Goal: Find contact information: Find contact information

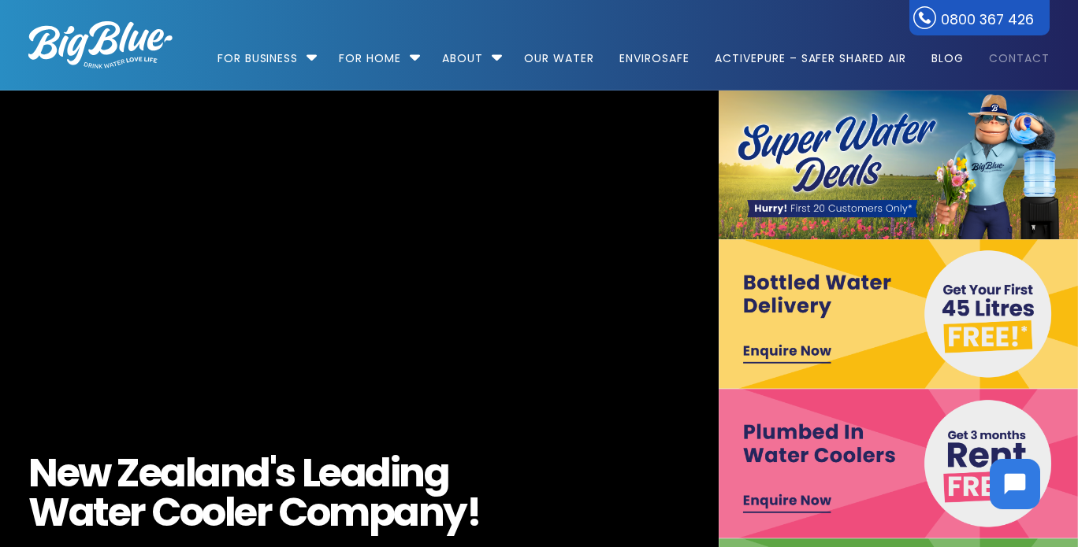
click at [1002, 55] on link "Contact" at bounding box center [1014, 51] width 72 height 102
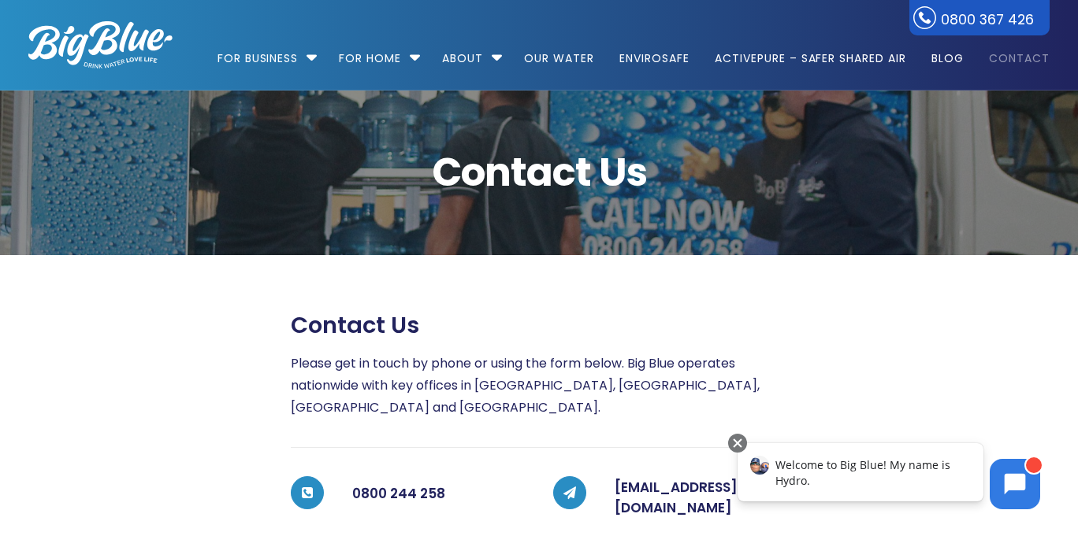
drag, startPoint x: 785, startPoint y: 364, endPoint x: 787, endPoint y: 376, distance: 11.9
click at [785, 364] on p "Please get in touch by phone or using the form below. Big Blue operates nationw…" at bounding box center [539, 386] width 496 height 66
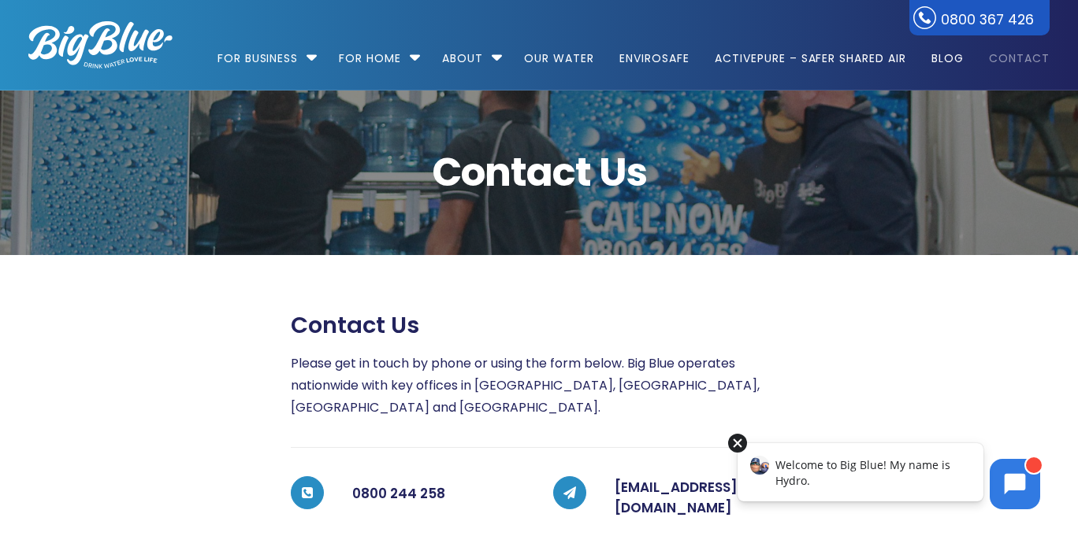
scroll to position [158, 0]
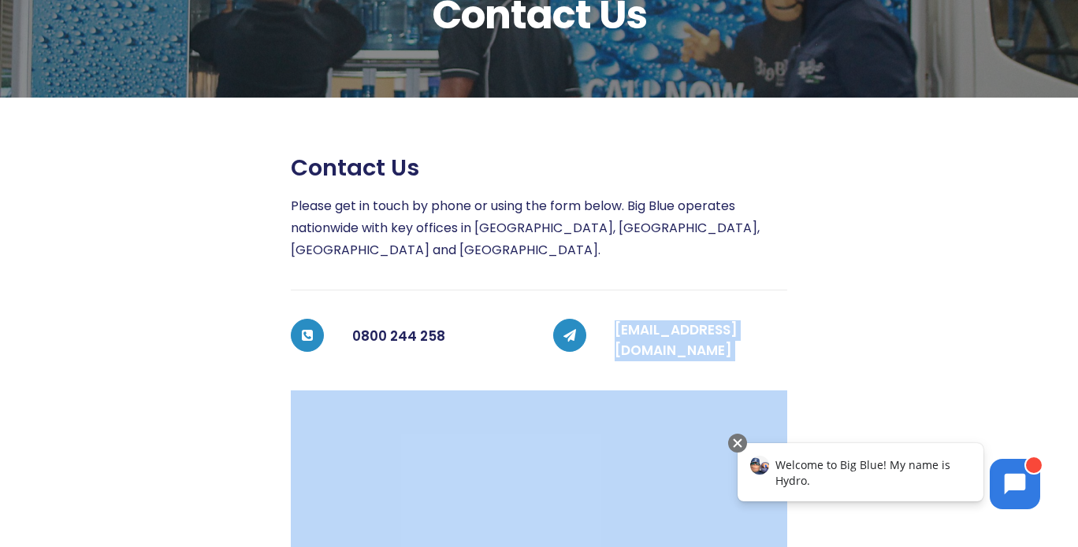
drag, startPoint x: 793, startPoint y: 341, endPoint x: 616, endPoint y: 341, distance: 177.2
click at [616, 341] on div "Contact us Please get in touch by phone or using the form below. Big Blue opera…" at bounding box center [524, 545] width 1049 height 782
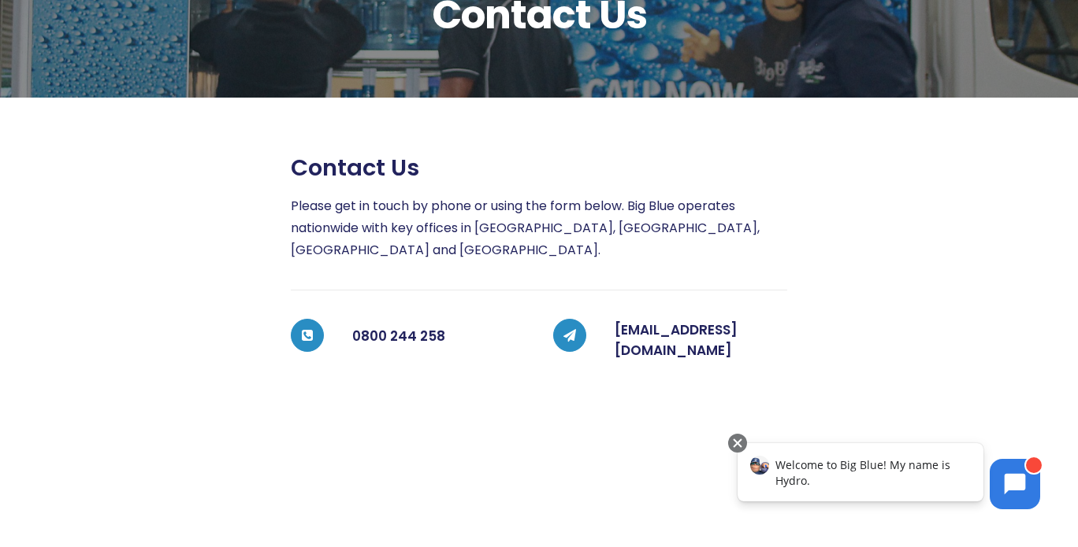
click at [744, 273] on div "Contact us Please get in touch by phone or using the form below. Big Blue opera…" at bounding box center [539, 545] width 496 height 782
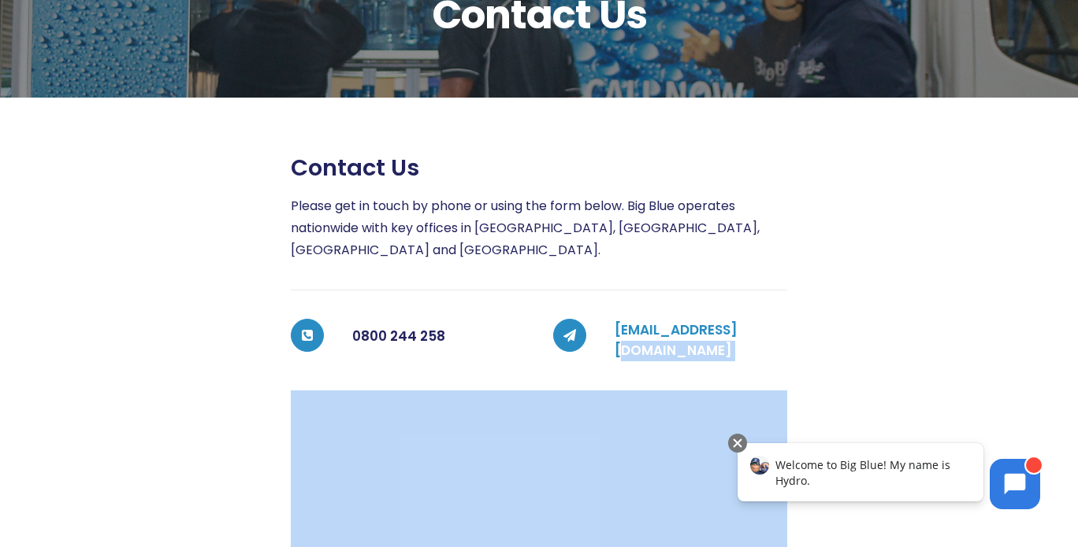
drag, startPoint x: 792, startPoint y: 335, endPoint x: 735, endPoint y: 339, distance: 56.9
click at [735, 339] on div "Contact us Please get in touch by phone or using the form below. Big Blue opera…" at bounding box center [524, 545] width 1049 height 782
click at [805, 286] on div at bounding box center [918, 545] width 262 height 782
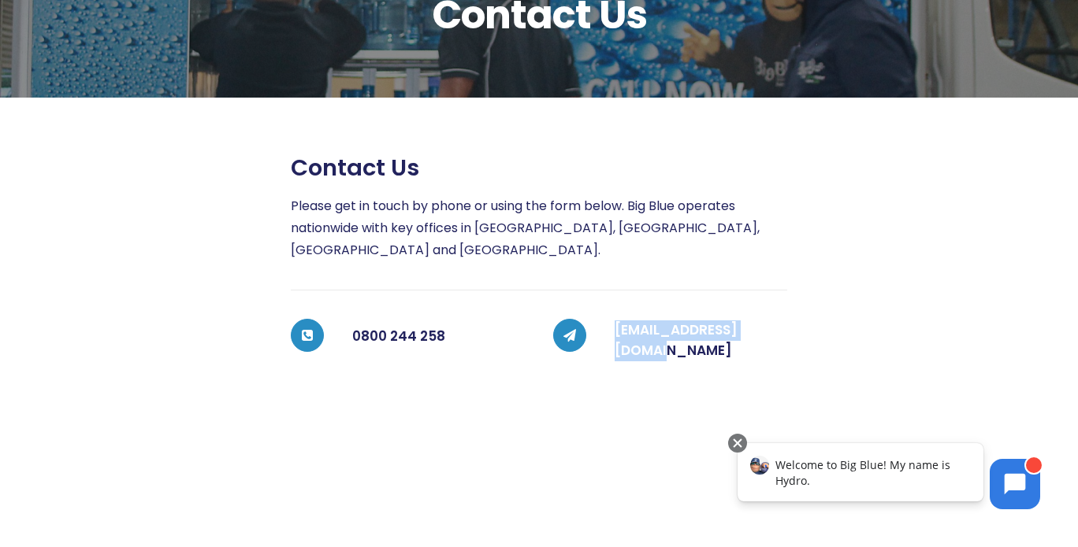
drag, startPoint x: 770, startPoint y: 334, endPoint x: 614, endPoint y: 335, distance: 156.0
click at [614, 335] on div "[EMAIL_ADDRESS][DOMAIN_NAME]" at bounding box center [686, 340] width 201 height 43
copy link "[EMAIL_ADDRESS][DOMAIN_NAME]"
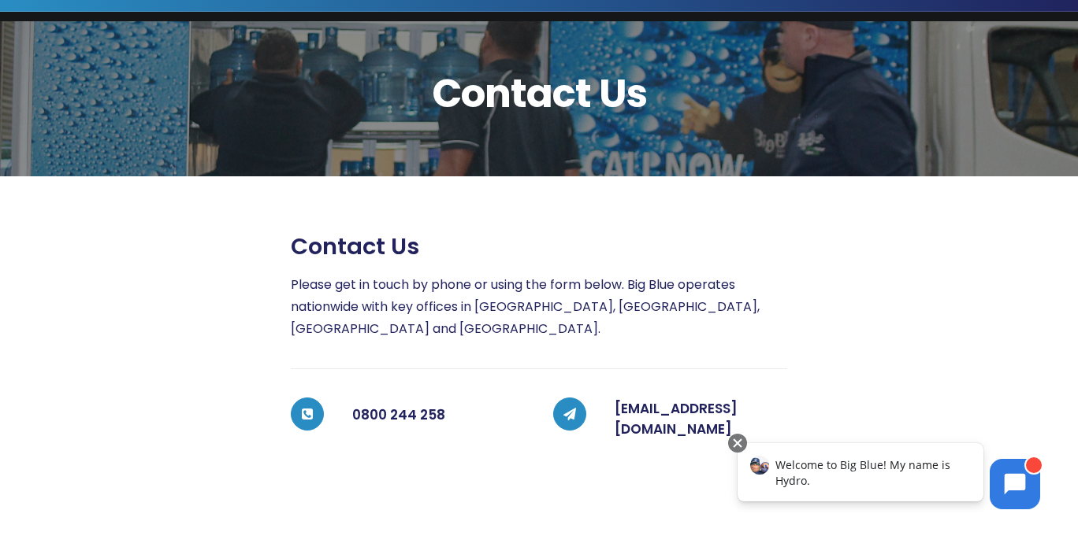
click at [216, 211] on div "Contact Us Contact us Please get in touch by phone or using the form below. Big…" at bounding box center [539, 542] width 1078 height 1060
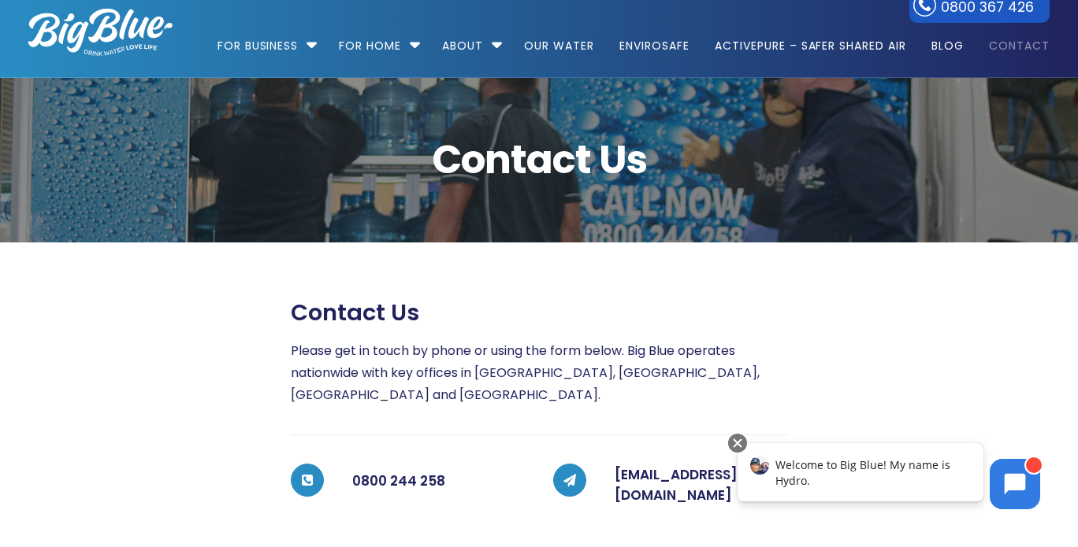
scroll to position [0, 0]
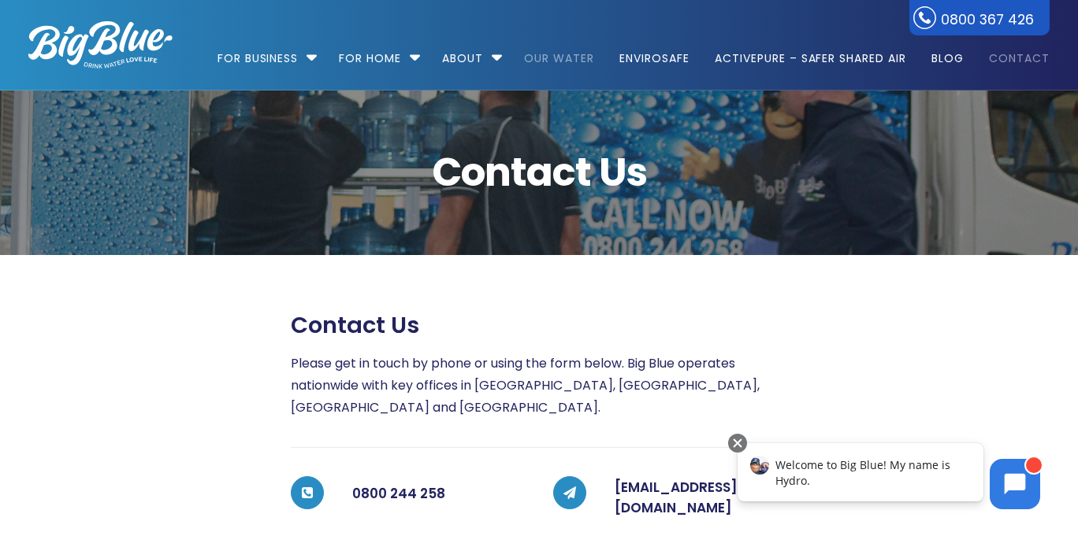
click at [547, 63] on link "Our Water" at bounding box center [559, 51] width 92 height 102
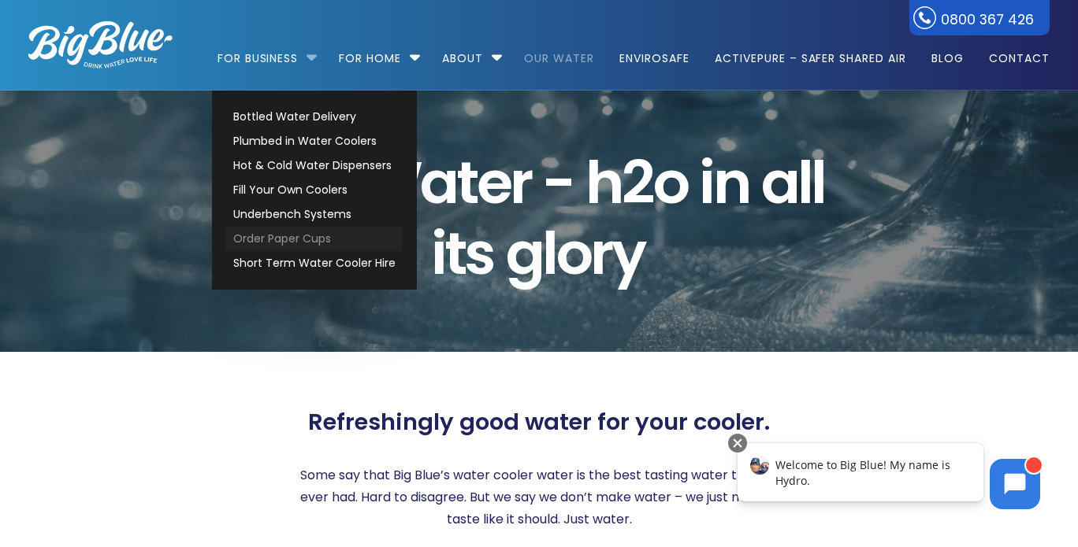
click at [332, 237] on link "Order Paper Cups" at bounding box center [314, 239] width 176 height 24
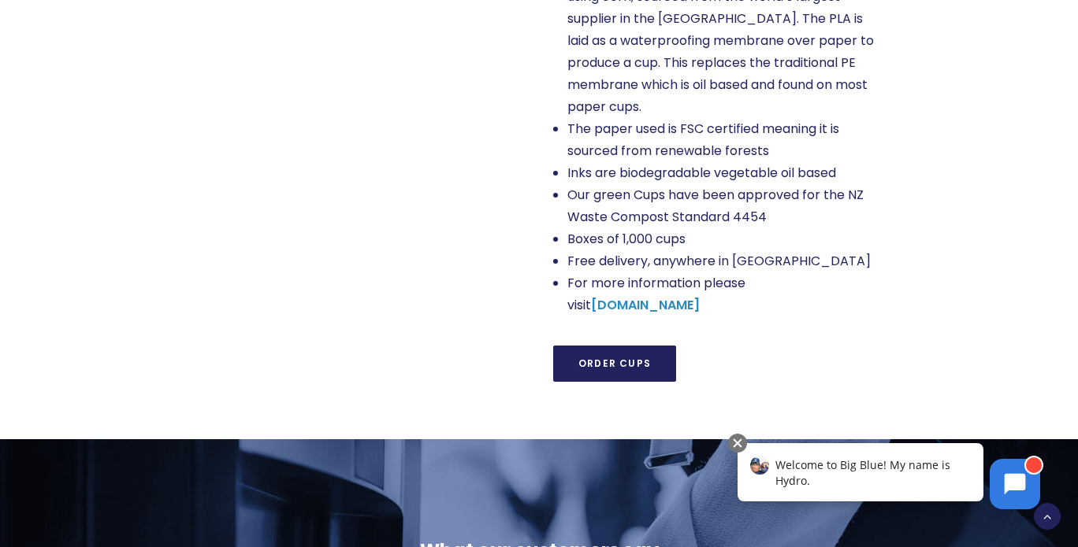
scroll to position [1418, 0]
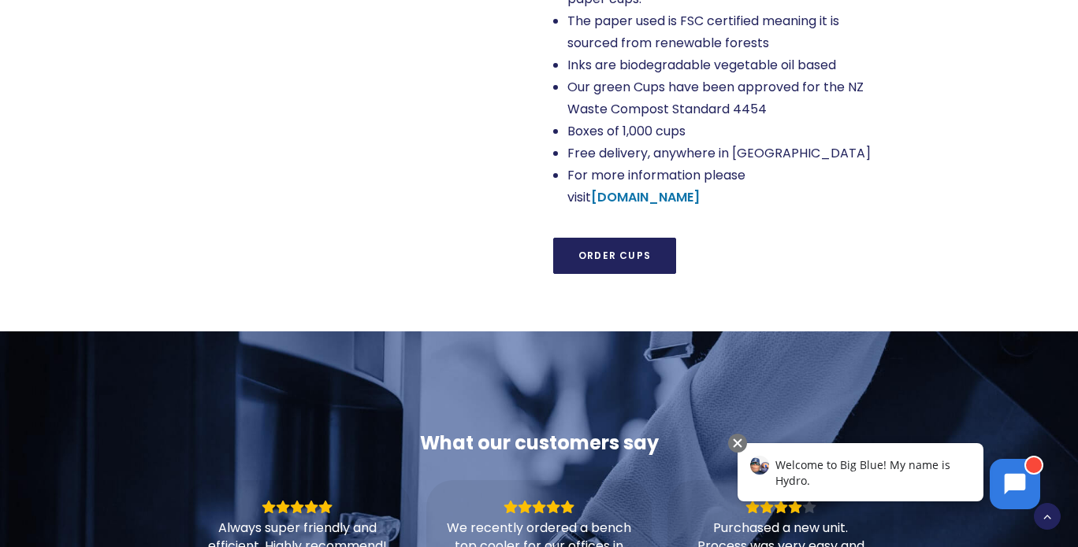
click at [700, 188] on strong "gcup.co.nz" at bounding box center [645, 197] width 109 height 18
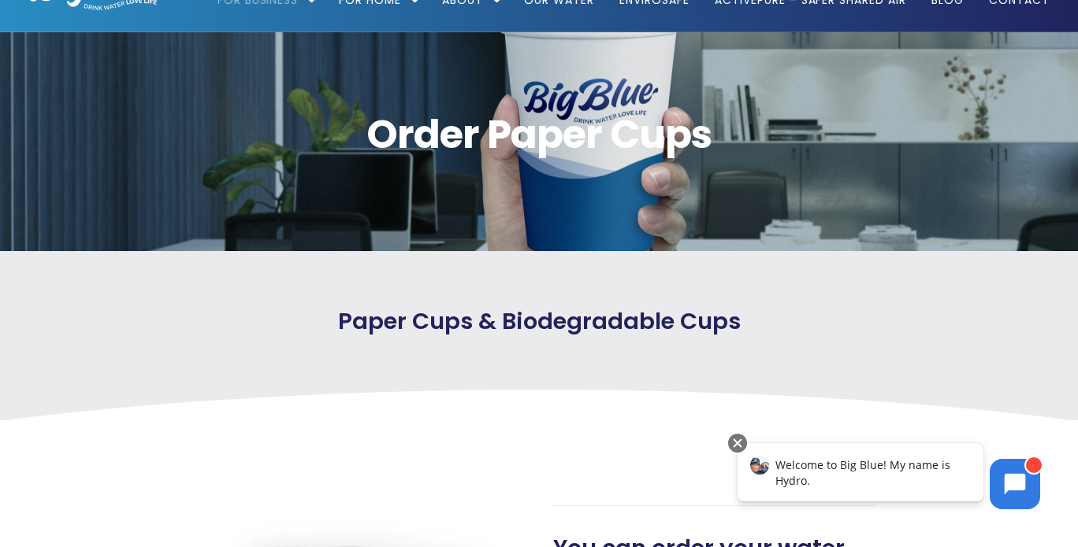
scroll to position [0, 0]
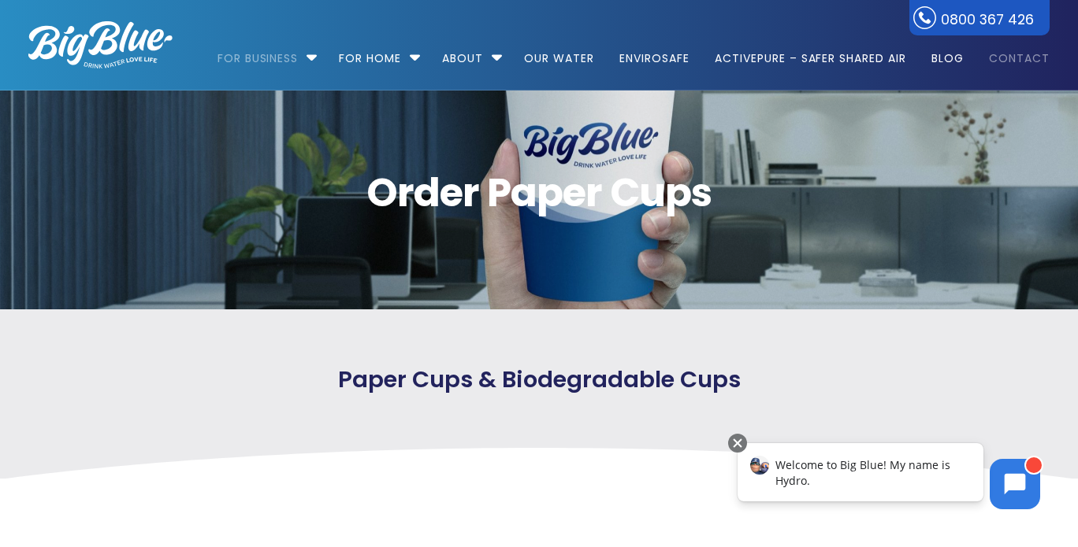
click at [1000, 63] on link "Contact" at bounding box center [1014, 51] width 72 height 102
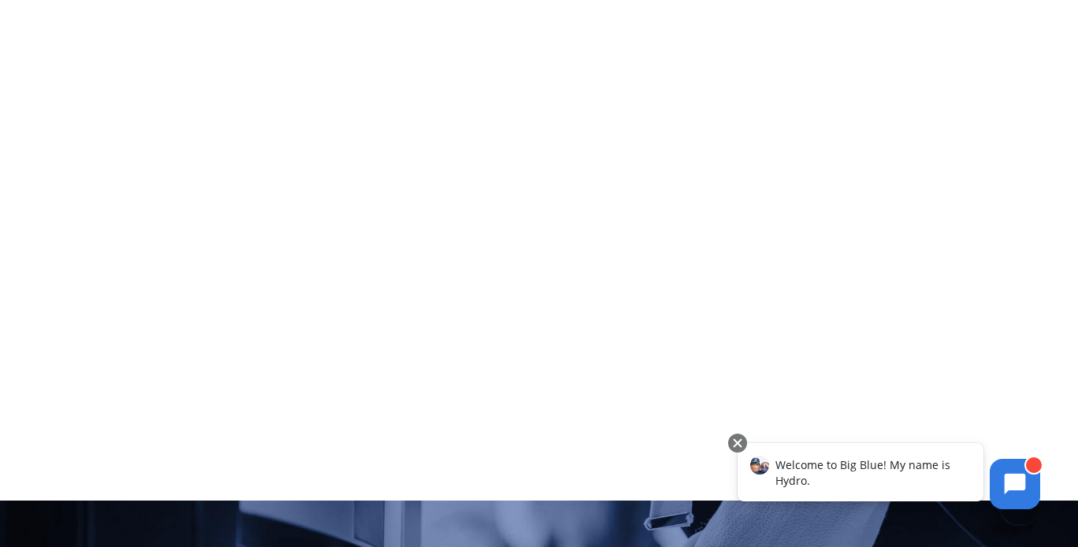
scroll to position [788, 0]
